Goal: Task Accomplishment & Management: Manage account settings

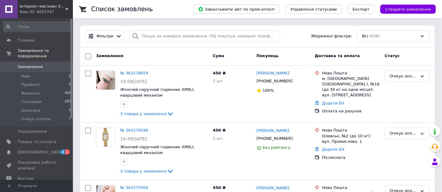
click at [59, 64] on span "0" at bounding box center [64, 66] width 17 height 5
click at [55, 81] on li "Прийняті 0" at bounding box center [37, 85] width 75 height 9
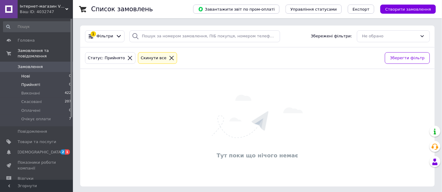
click at [58, 72] on li "Нові 0" at bounding box center [37, 76] width 75 height 9
